Goal: Understand process/instructions

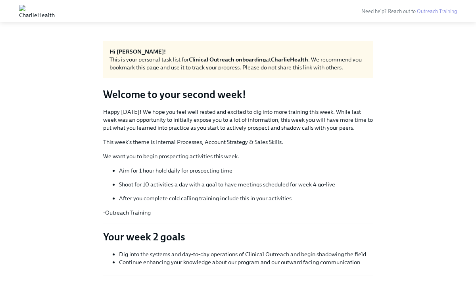
click at [125, 94] on h3 "Welcome to your second week!" at bounding box center [238, 94] width 270 height 14
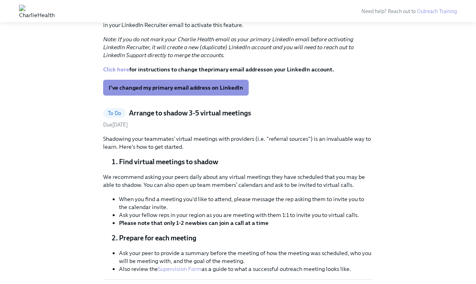
click at [182, 110] on link "To Do Arrange to shadow 3-5 virtual meetings Due August 12th" at bounding box center [238, 118] width 270 height 20
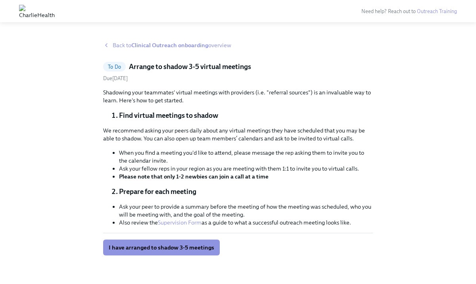
click at [118, 44] on span "Back to Clinical Outreach onboarding overview" at bounding box center [172, 45] width 119 height 8
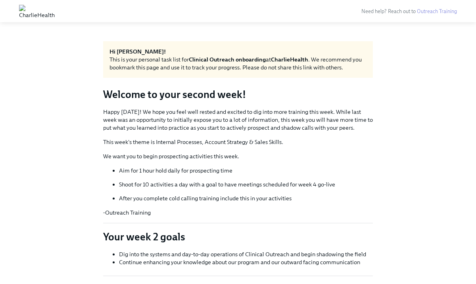
click at [152, 63] on div "This is your personal task list for Clinical Outreach onboarding at CharlieHeal…" at bounding box center [237, 64] width 257 height 16
